Goal: Transaction & Acquisition: Purchase product/service

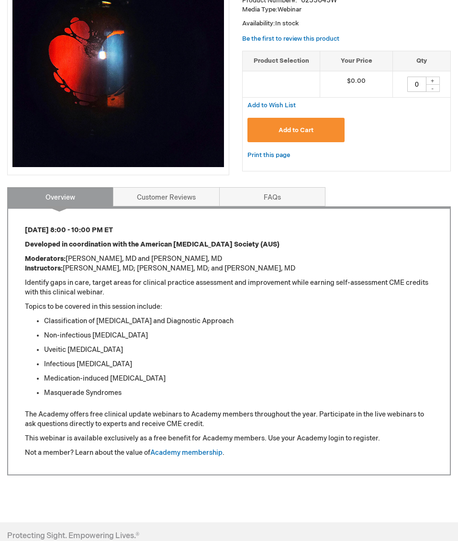
scroll to position [96, 0]
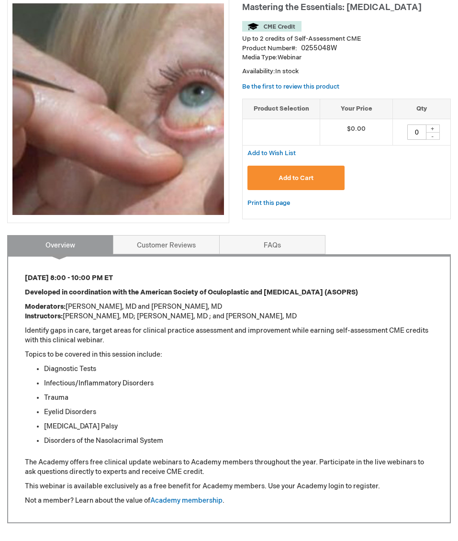
scroll to position [48, 0]
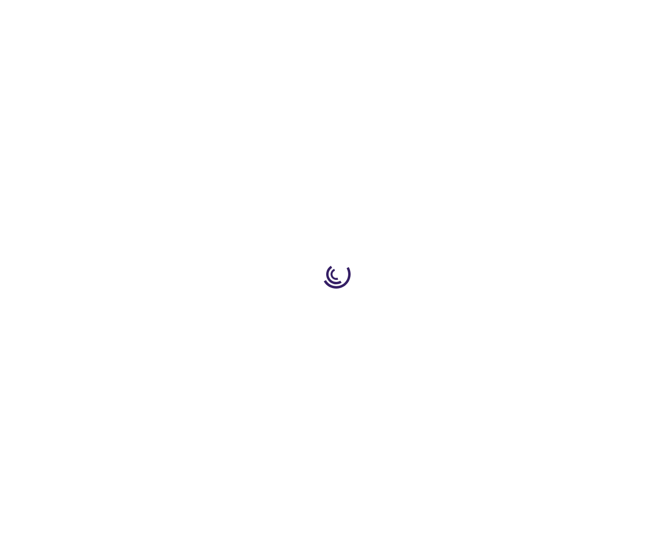
type input "0"
